Goal: Task Accomplishment & Management: Manage account settings

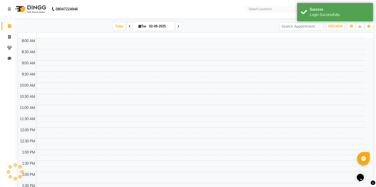
select select "en"
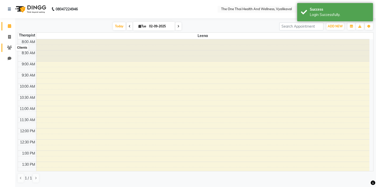
click at [10, 46] on icon at bounding box center [9, 48] width 5 height 4
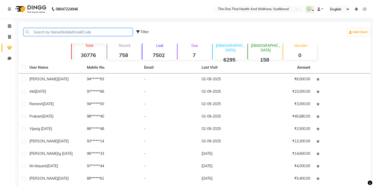
click at [34, 35] on input "text" at bounding box center [78, 32] width 109 height 8
click at [37, 31] on input "text" at bounding box center [78, 32] width 109 height 8
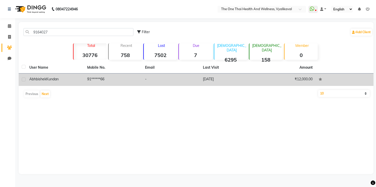
click at [91, 78] on td "91******66" at bounding box center [113, 79] width 58 height 12
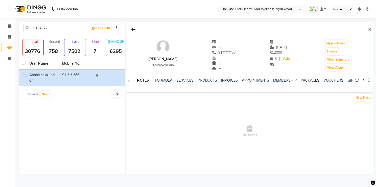
click at [301, 81] on link "PACKAGES" at bounding box center [310, 80] width 19 height 5
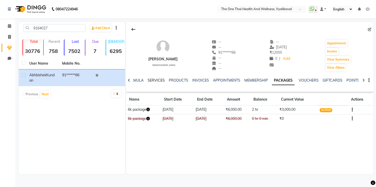
click at [156, 79] on link "SERVICES" at bounding box center [156, 80] width 17 height 5
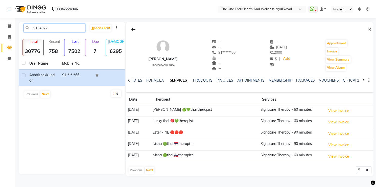
click at [65, 27] on input "9164027" at bounding box center [55, 28] width 62 height 8
click at [54, 24] on div "9164027 Add Client Total 30776 Recent 758 Lost 7502 Due 7 [DEMOGRAPHIC_DATA] 62…" at bounding box center [72, 98] width 107 height 152
click at [53, 30] on input "9164027" at bounding box center [55, 28] width 62 height 8
type input "9"
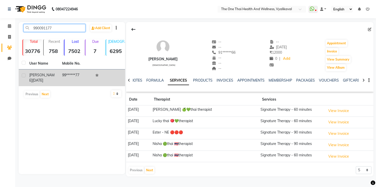
type input "990091177"
click at [65, 72] on td "99******77" at bounding box center [75, 77] width 33 height 17
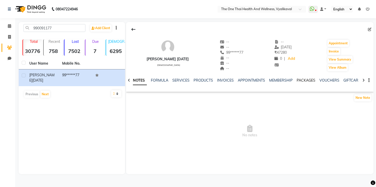
click at [303, 81] on link "PACKAGES" at bounding box center [306, 80] width 19 height 5
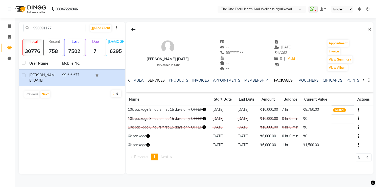
click at [161, 80] on link "SERVICES" at bounding box center [156, 80] width 17 height 5
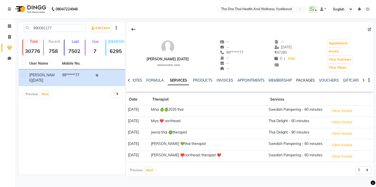
click at [300, 80] on link "PACKAGES" at bounding box center [306, 80] width 19 height 5
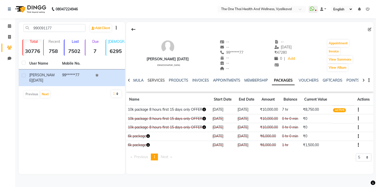
click at [152, 80] on link "SERVICES" at bounding box center [156, 80] width 17 height 5
